Goal: Check status: Check status

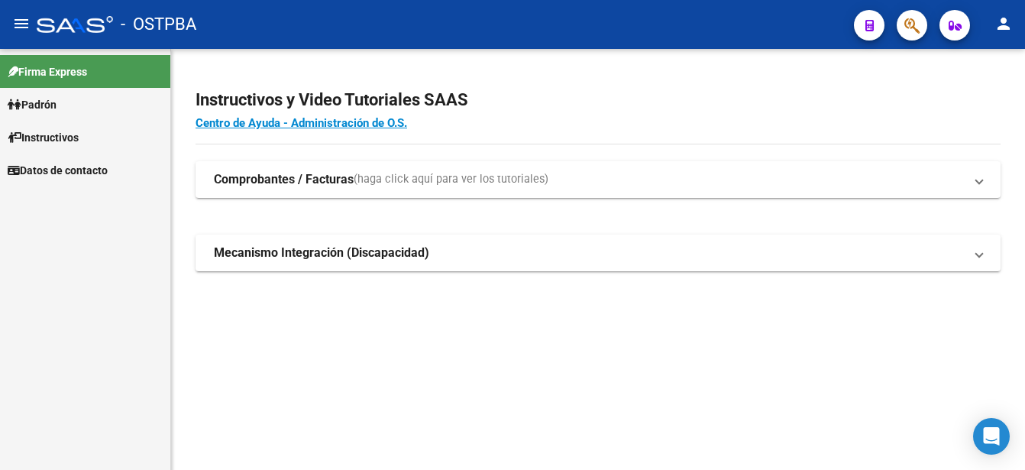
click at [34, 99] on span "Padrón" at bounding box center [32, 104] width 49 height 17
click at [40, 105] on span "Padrón" at bounding box center [32, 104] width 49 height 17
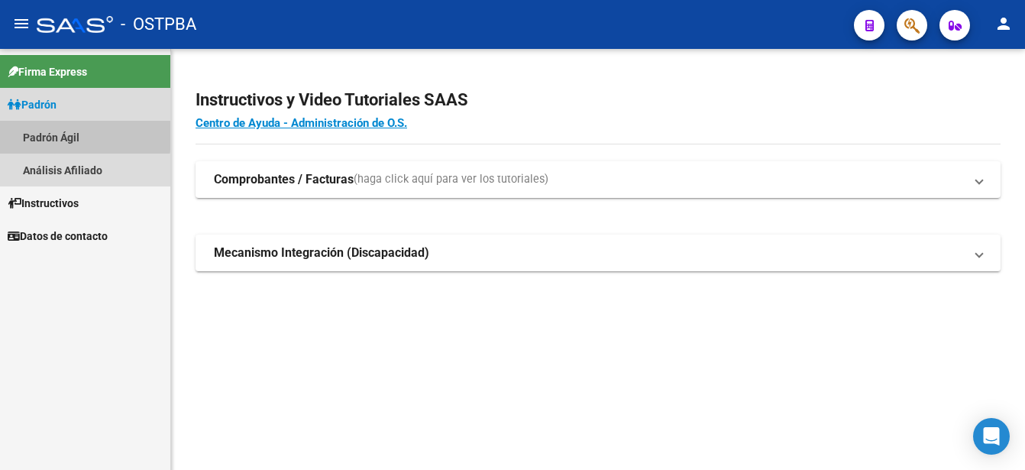
click at [44, 132] on link "Padrón Ágil" at bounding box center [85, 137] width 170 height 33
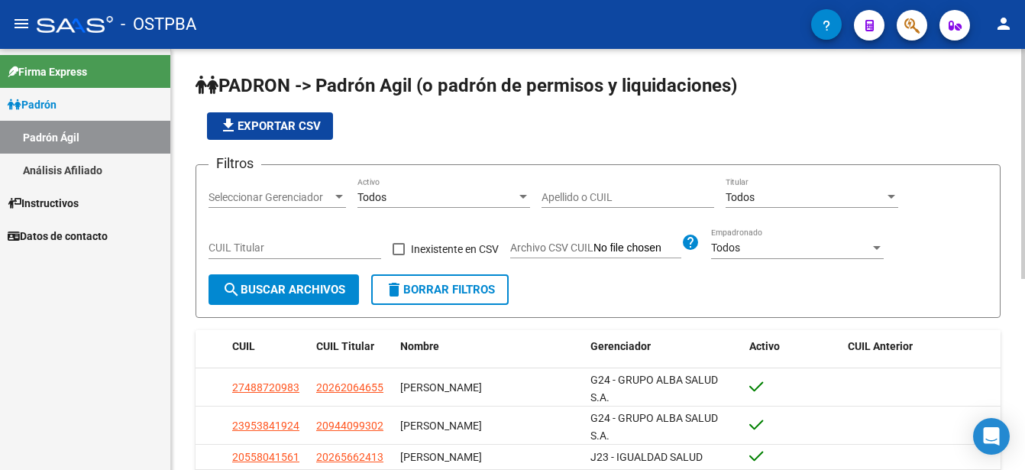
click at [564, 195] on input "Apellido o CUIL" at bounding box center [628, 197] width 173 height 13
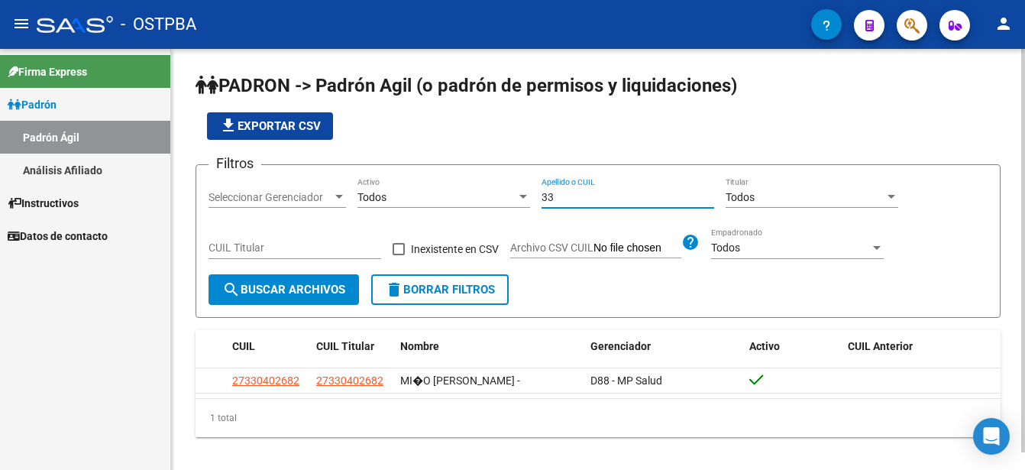
type input "3"
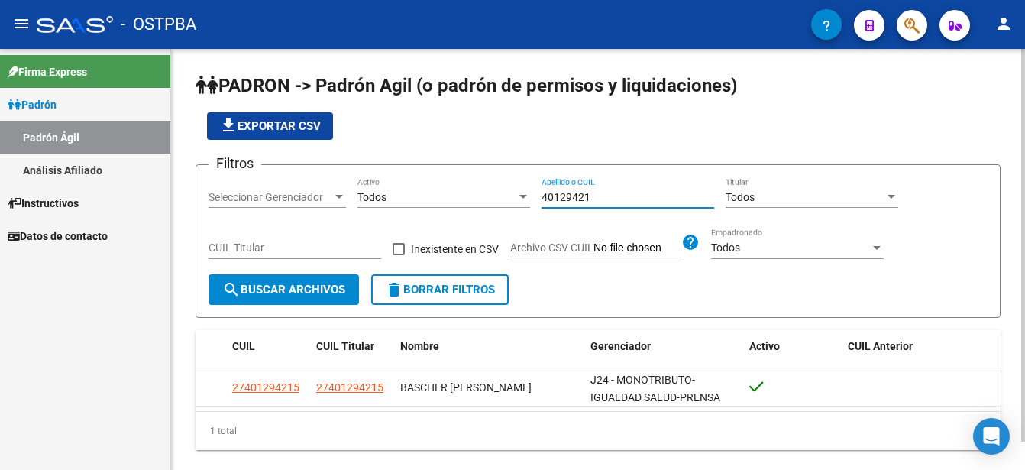
type input "40129421"
